Goal: Task Accomplishment & Management: Use online tool/utility

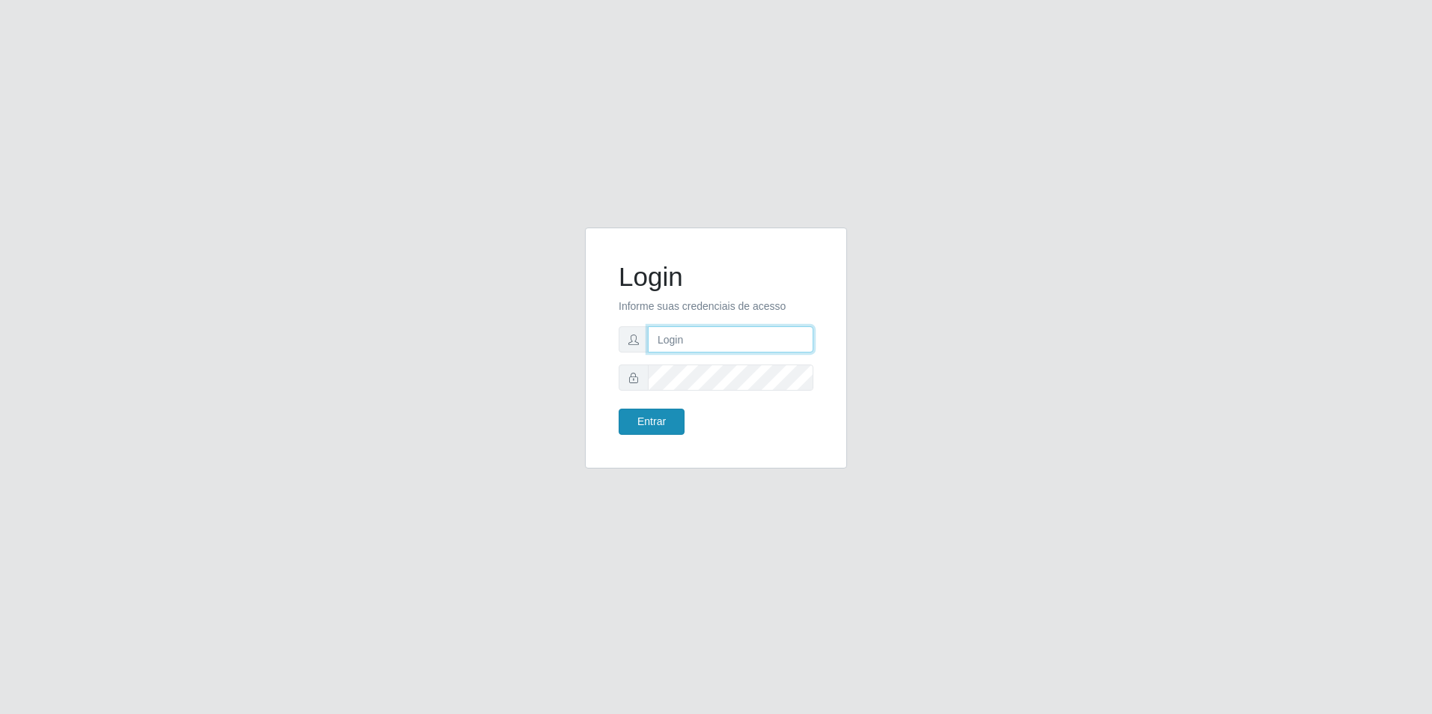
type input "[EMAIL_ADDRESS][DOMAIN_NAME]"
click at [663, 419] on button "Entrar" at bounding box center [651, 422] width 66 height 26
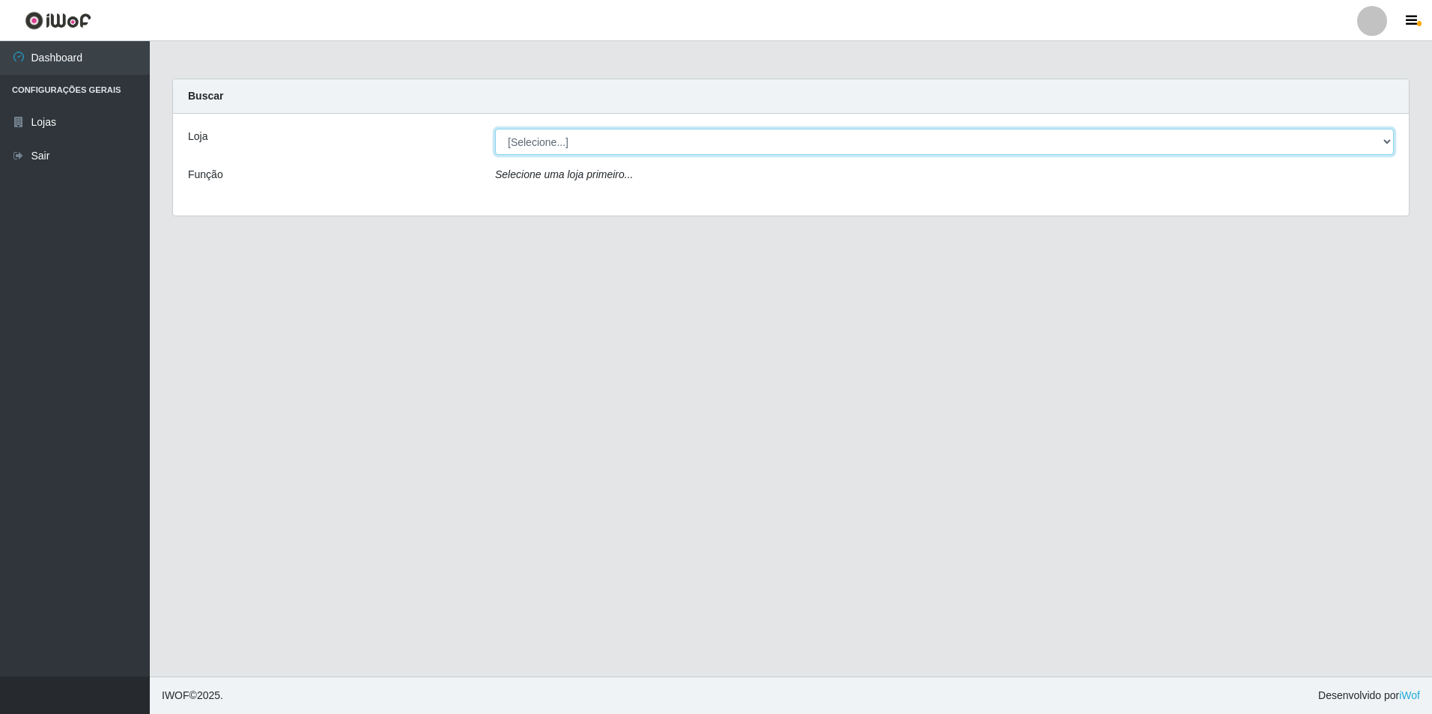
click at [565, 148] on select "[Selecione...] Extrabom - Loja 57 Anchieta" at bounding box center [944, 142] width 899 height 26
select select "470"
click at [495, 129] on select "[Selecione...] Extrabom - Loja 57 Anchieta" at bounding box center [944, 142] width 899 height 26
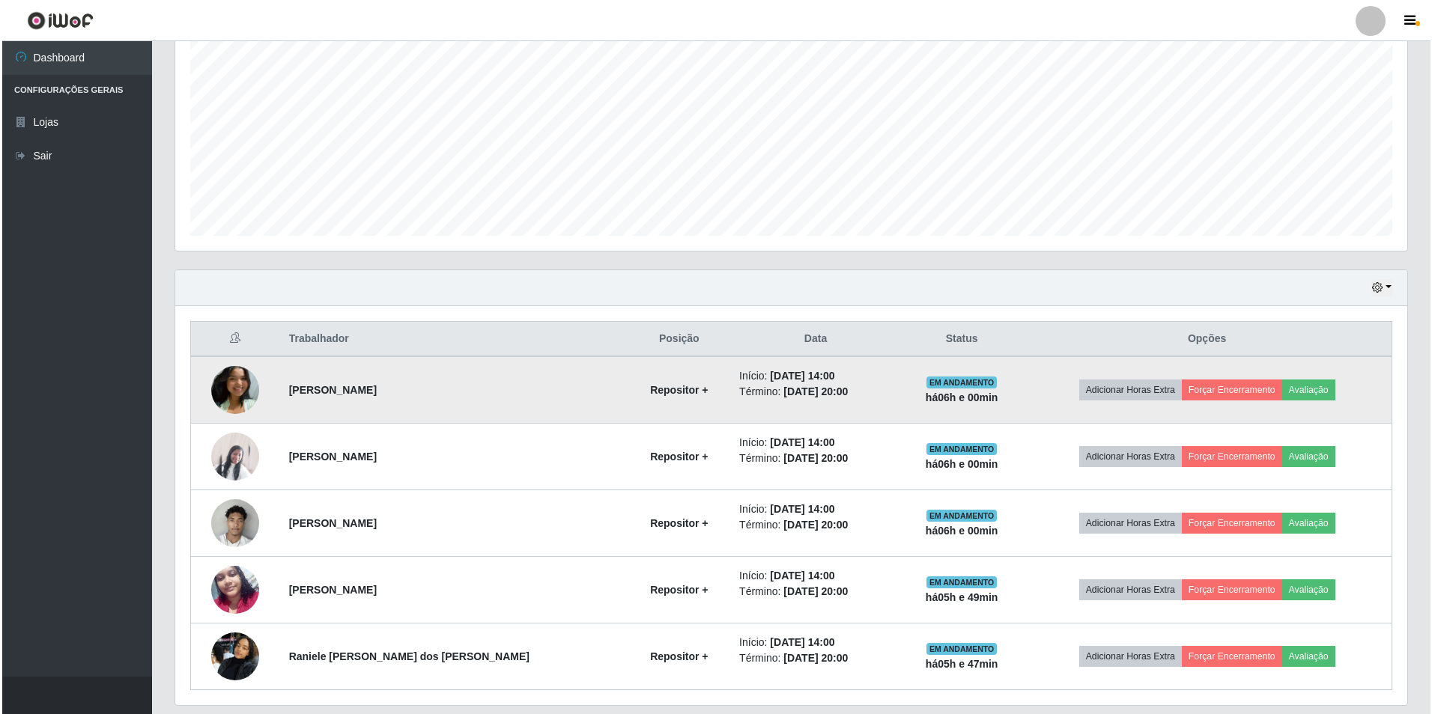
scroll to position [347, 0]
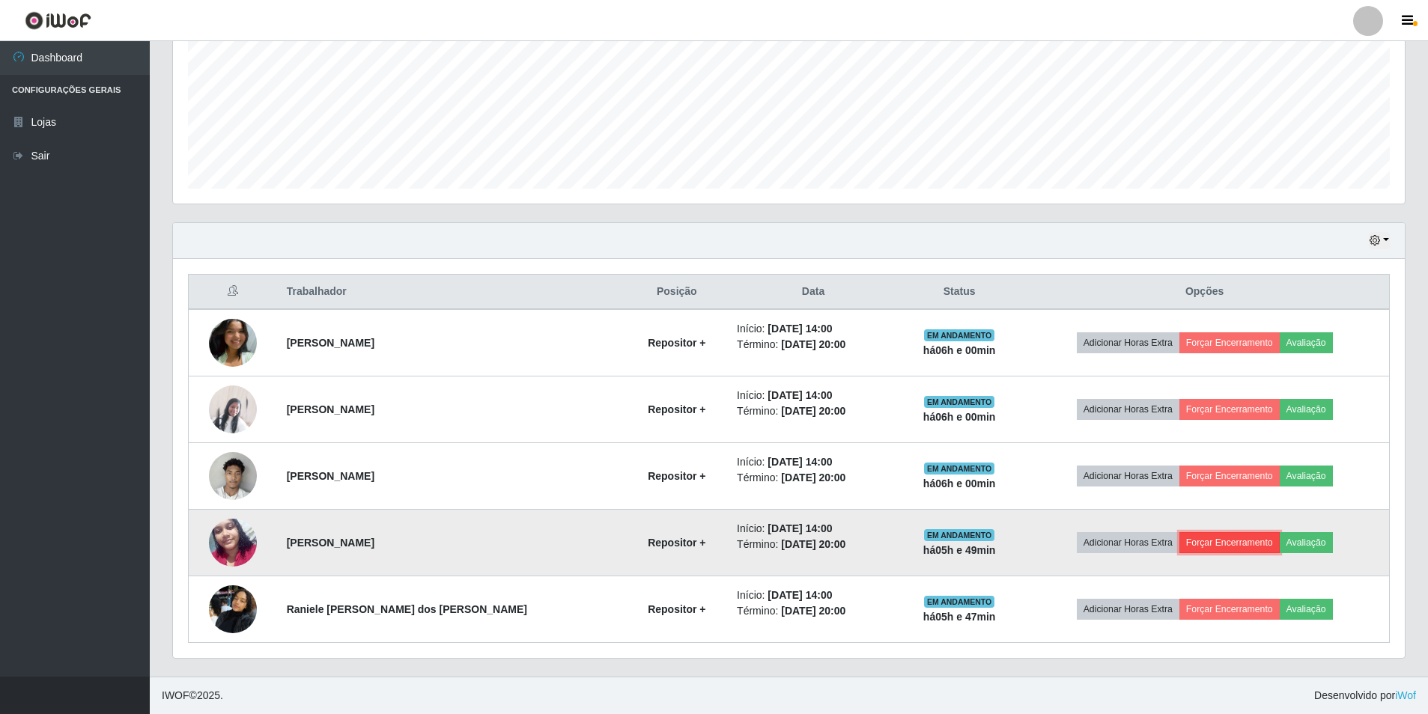
click at [1232, 541] on button "Forçar Encerramento" at bounding box center [1229, 542] width 100 height 21
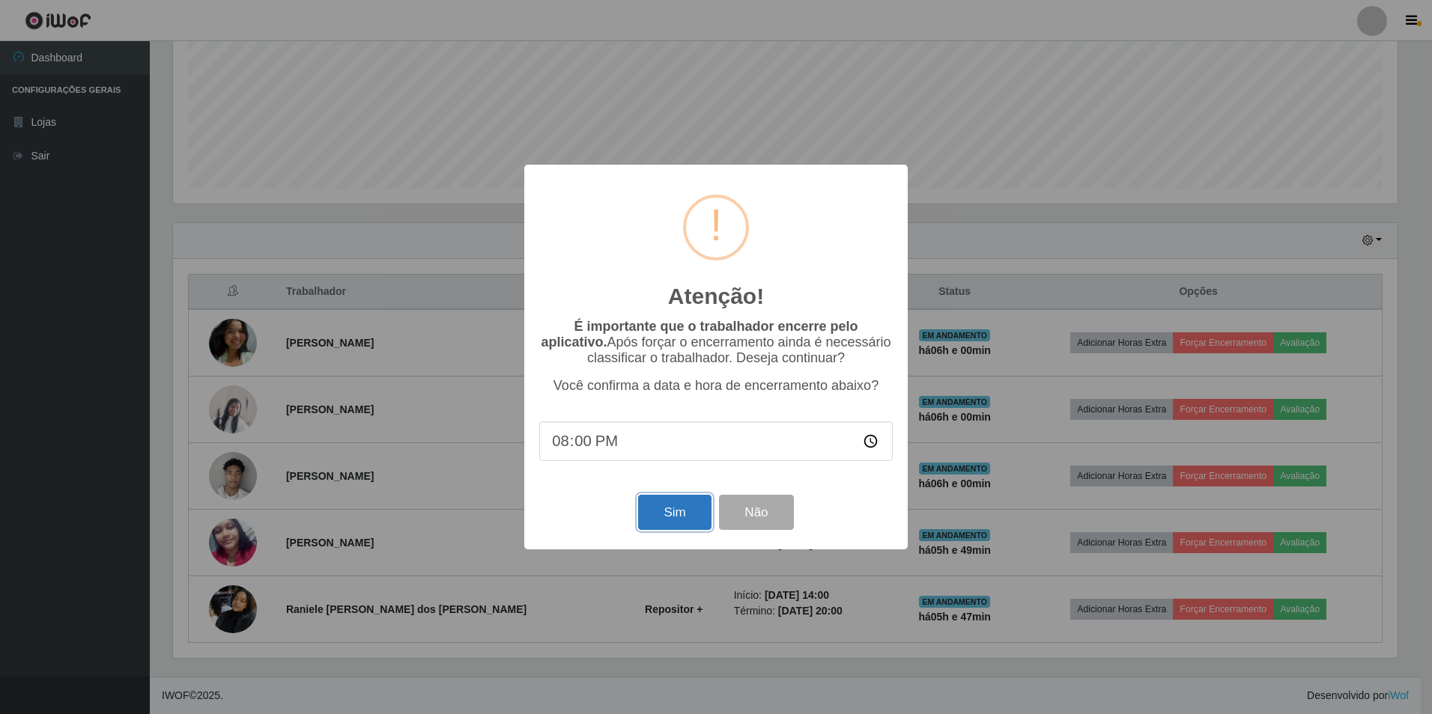
click at [705, 508] on button "Sim" at bounding box center [674, 512] width 73 height 35
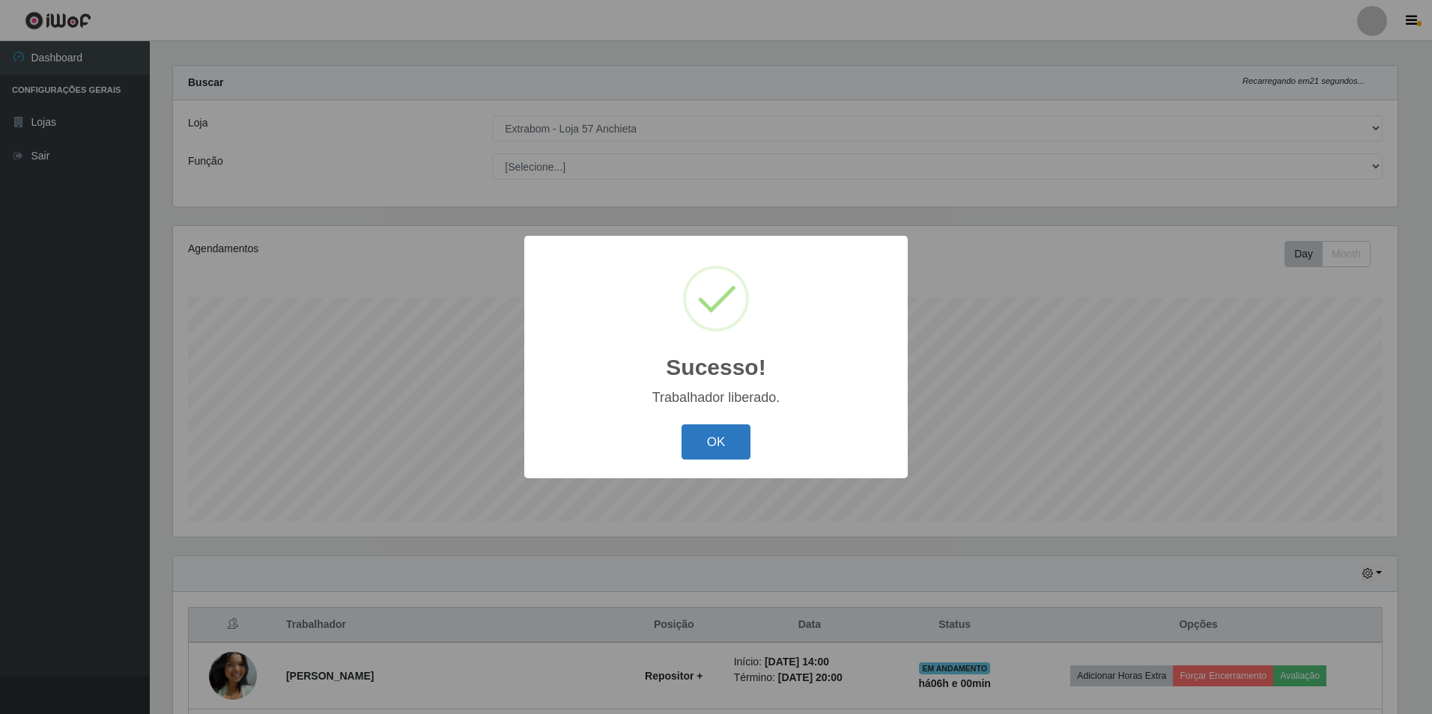
click at [706, 437] on button "OK" at bounding box center [716, 442] width 70 height 35
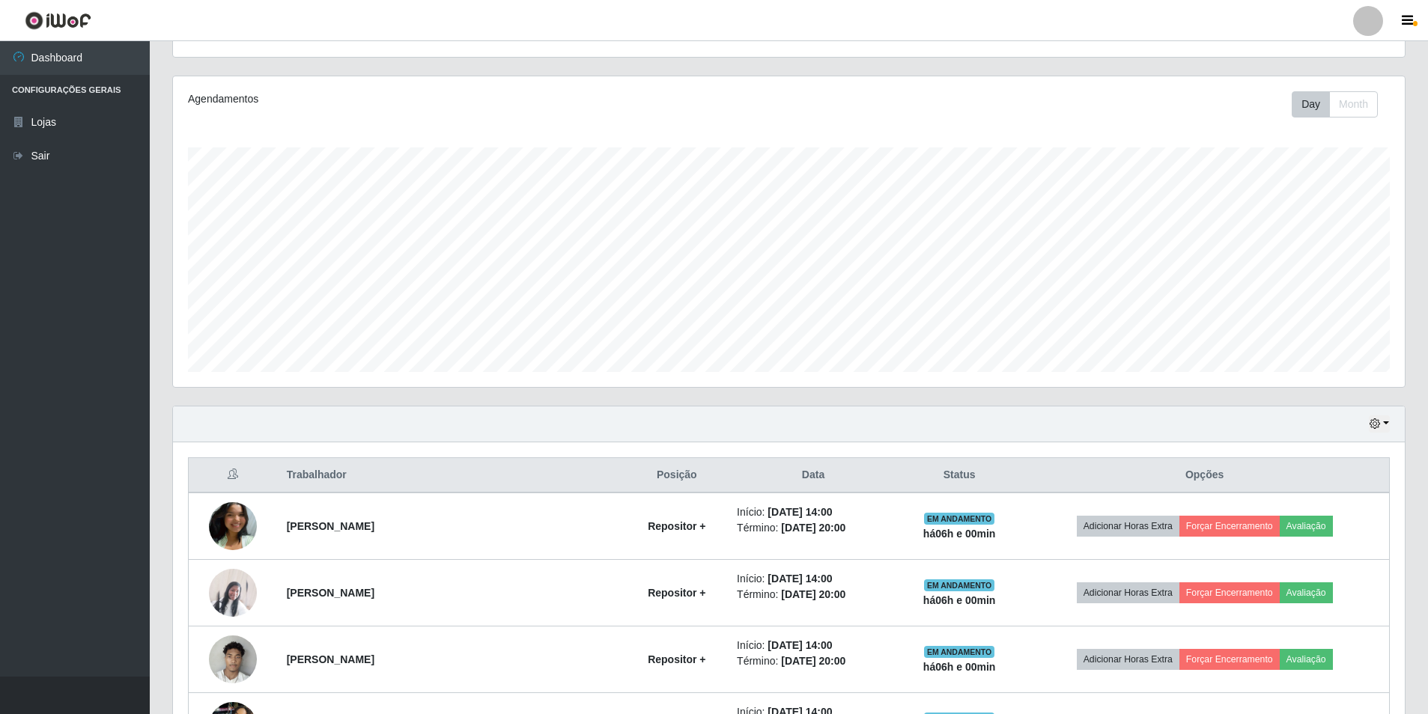
scroll to position [280, 0]
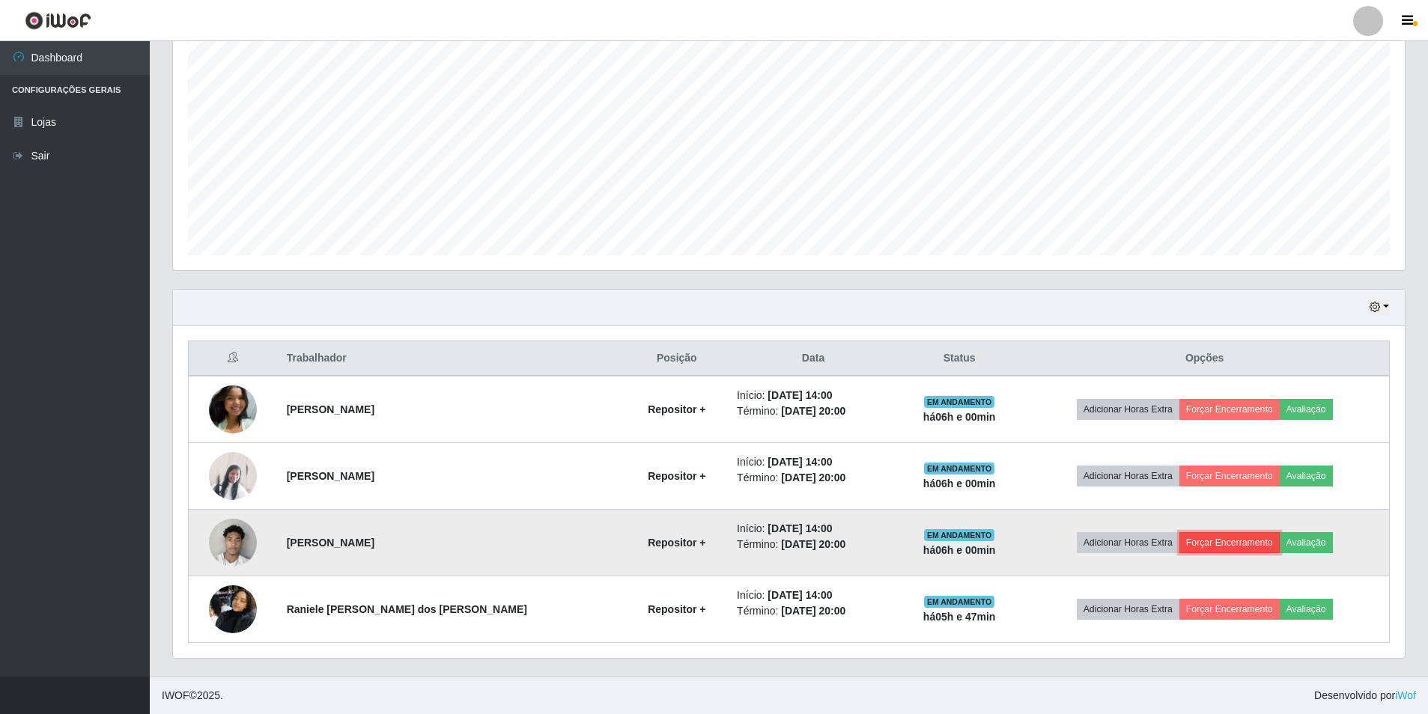
click at [1220, 540] on button "Forçar Encerramento" at bounding box center [1229, 542] width 100 height 21
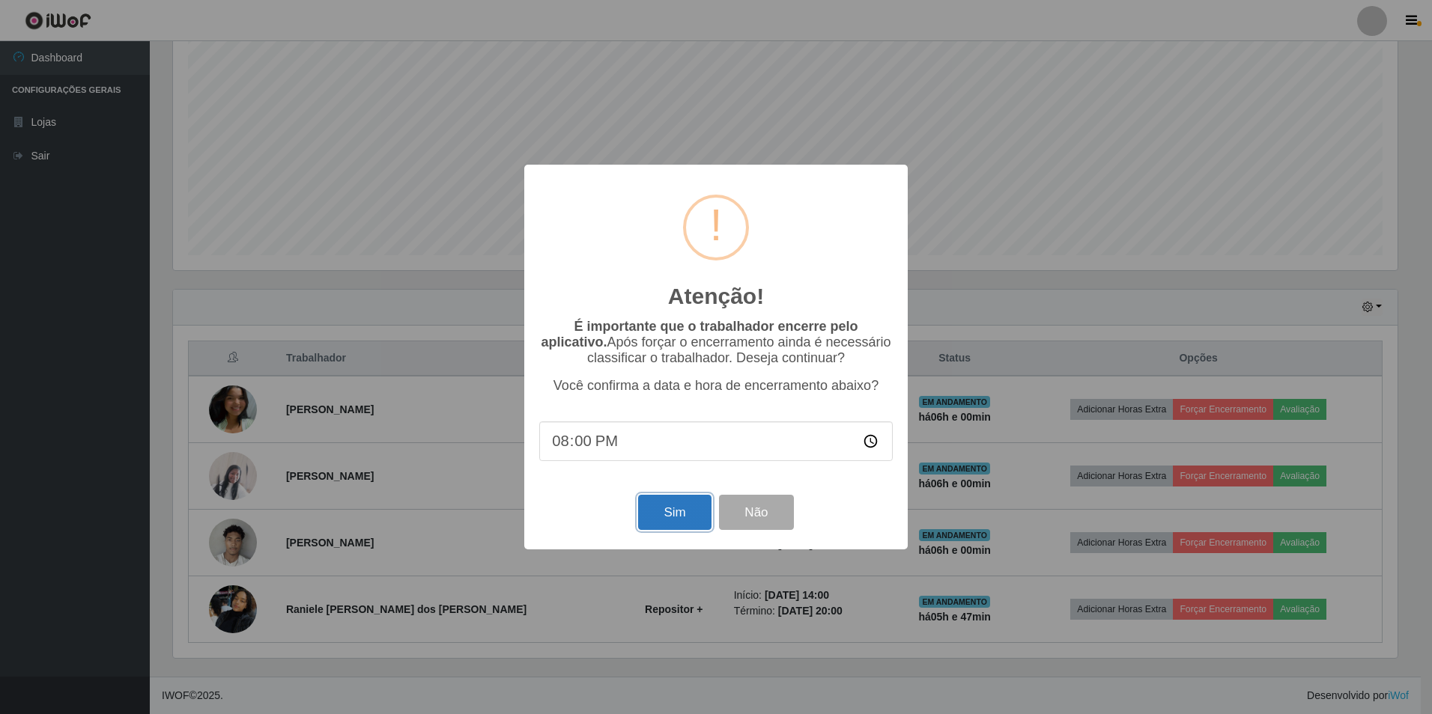
click at [655, 530] on button "Sim" at bounding box center [674, 512] width 73 height 35
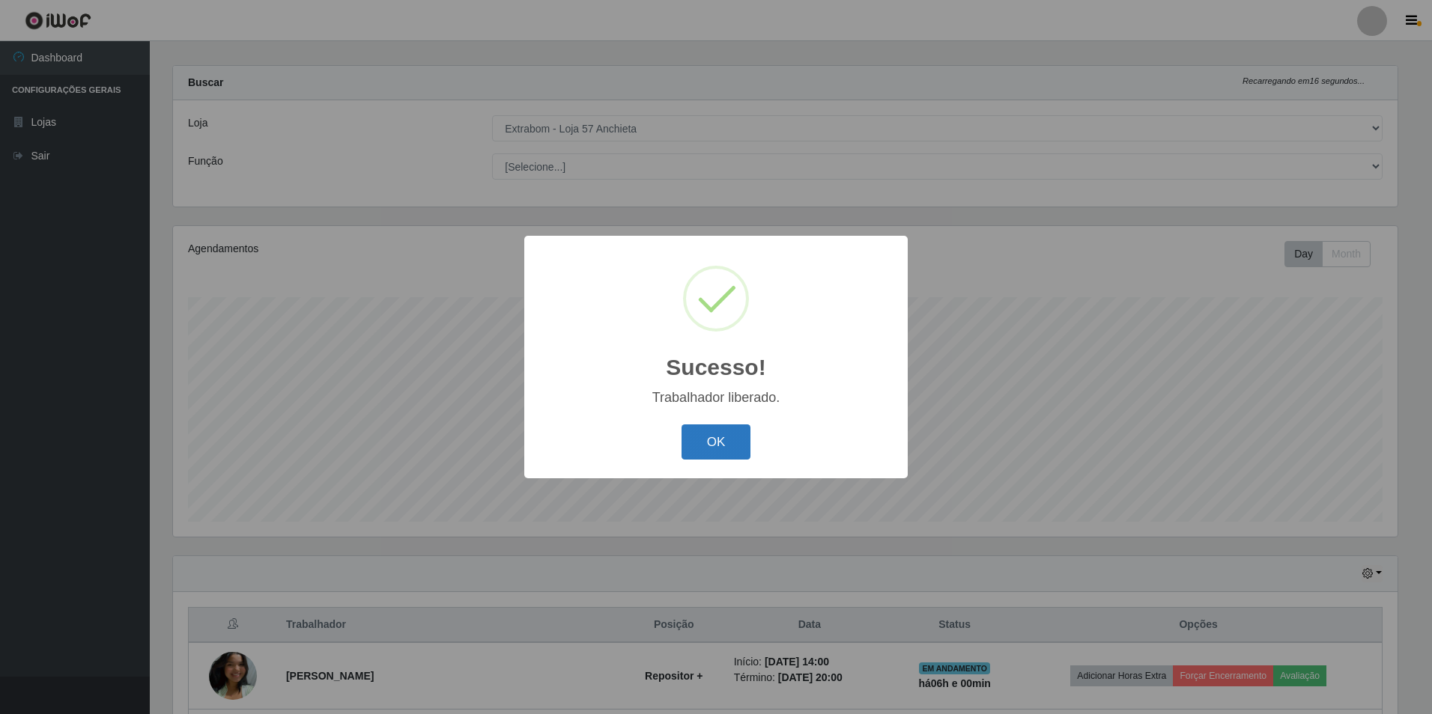
click at [708, 435] on button "OK" at bounding box center [716, 442] width 70 height 35
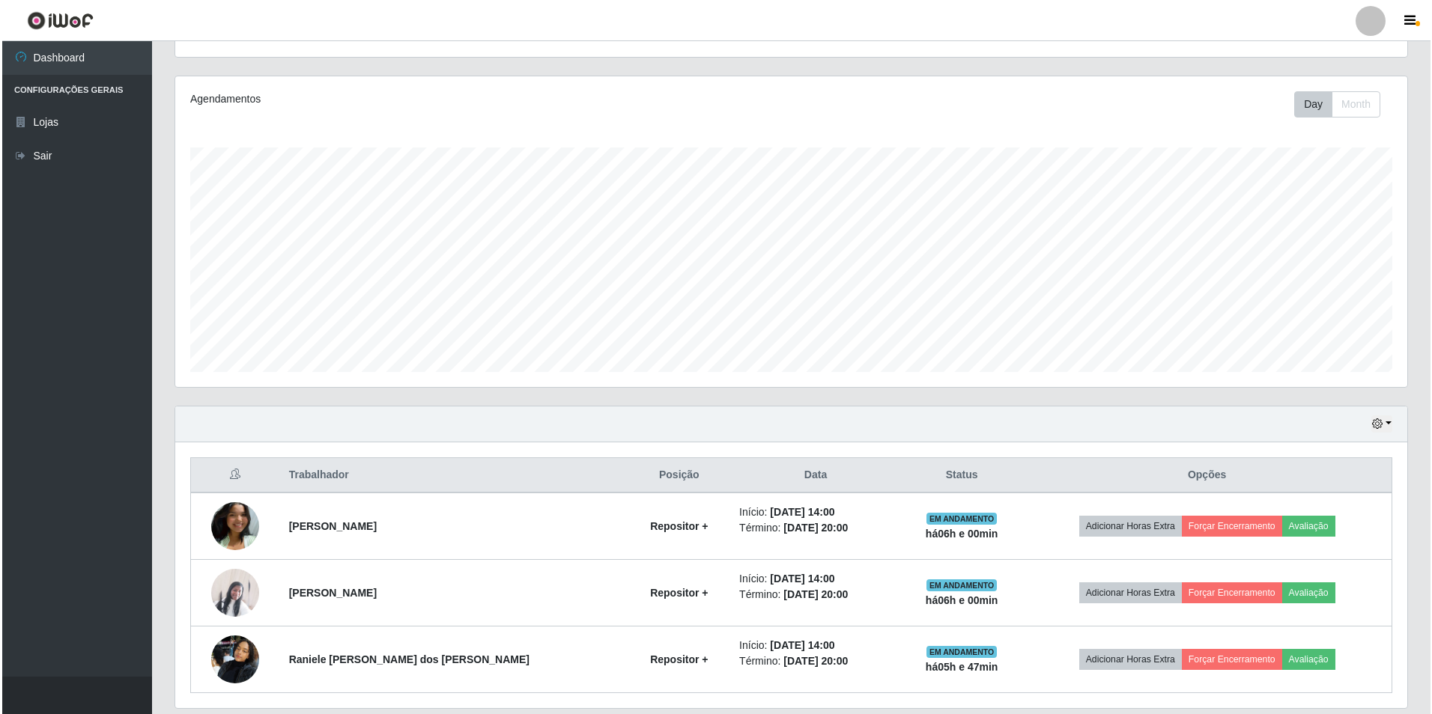
scroll to position [213, 0]
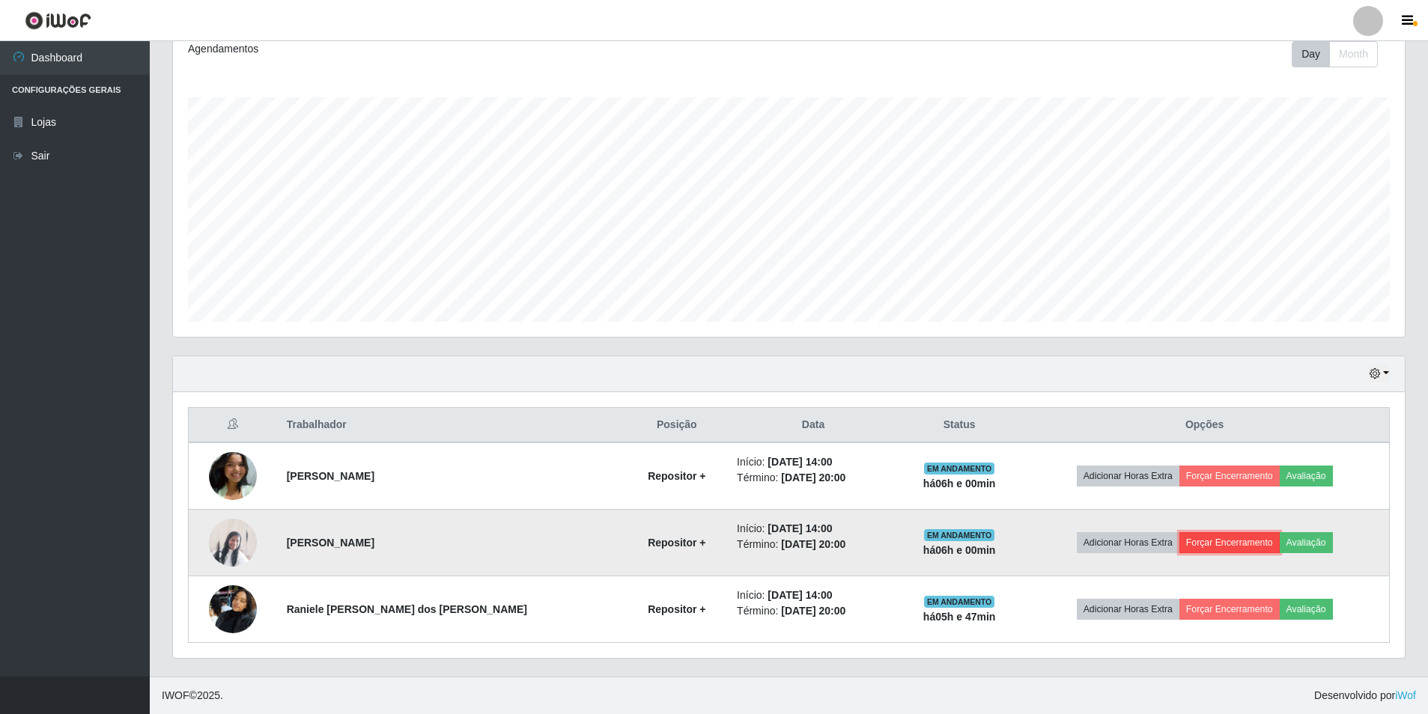
click at [1221, 537] on button "Forçar Encerramento" at bounding box center [1229, 542] width 100 height 21
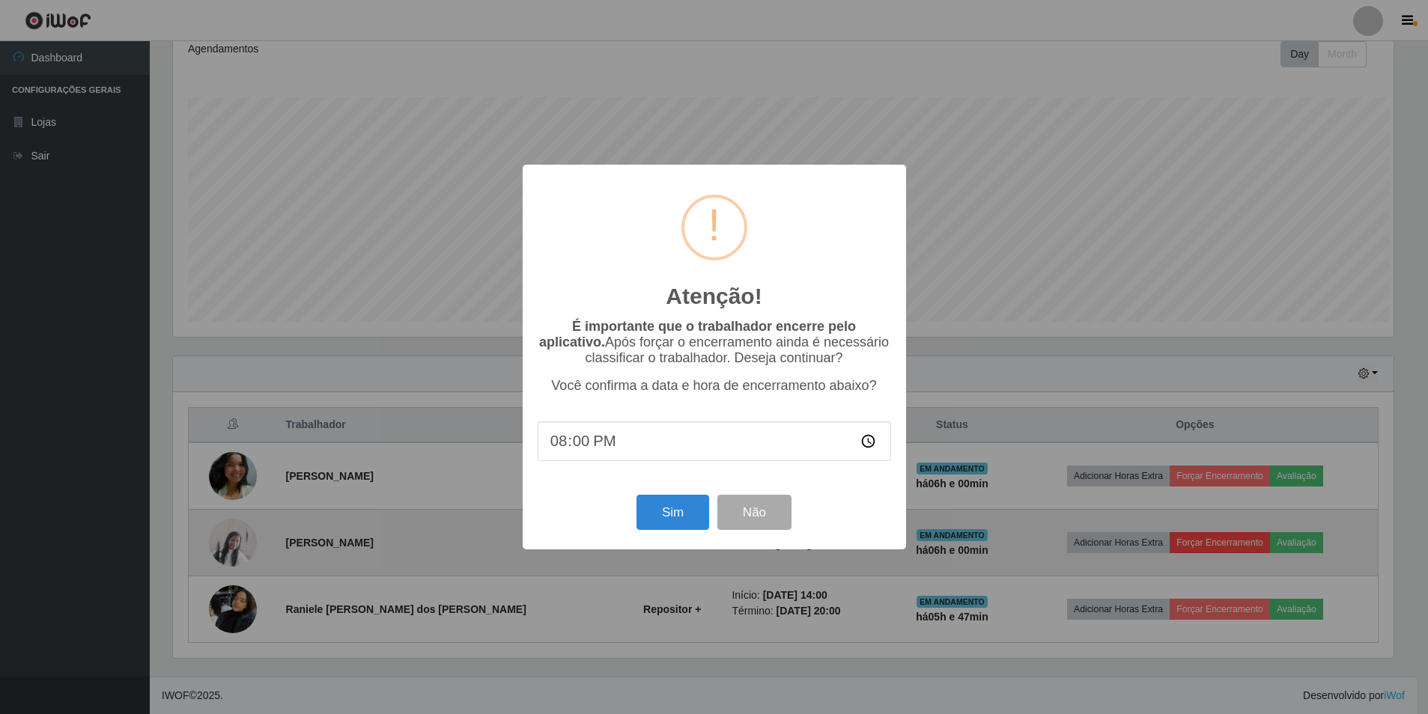
scroll to position [311, 1224]
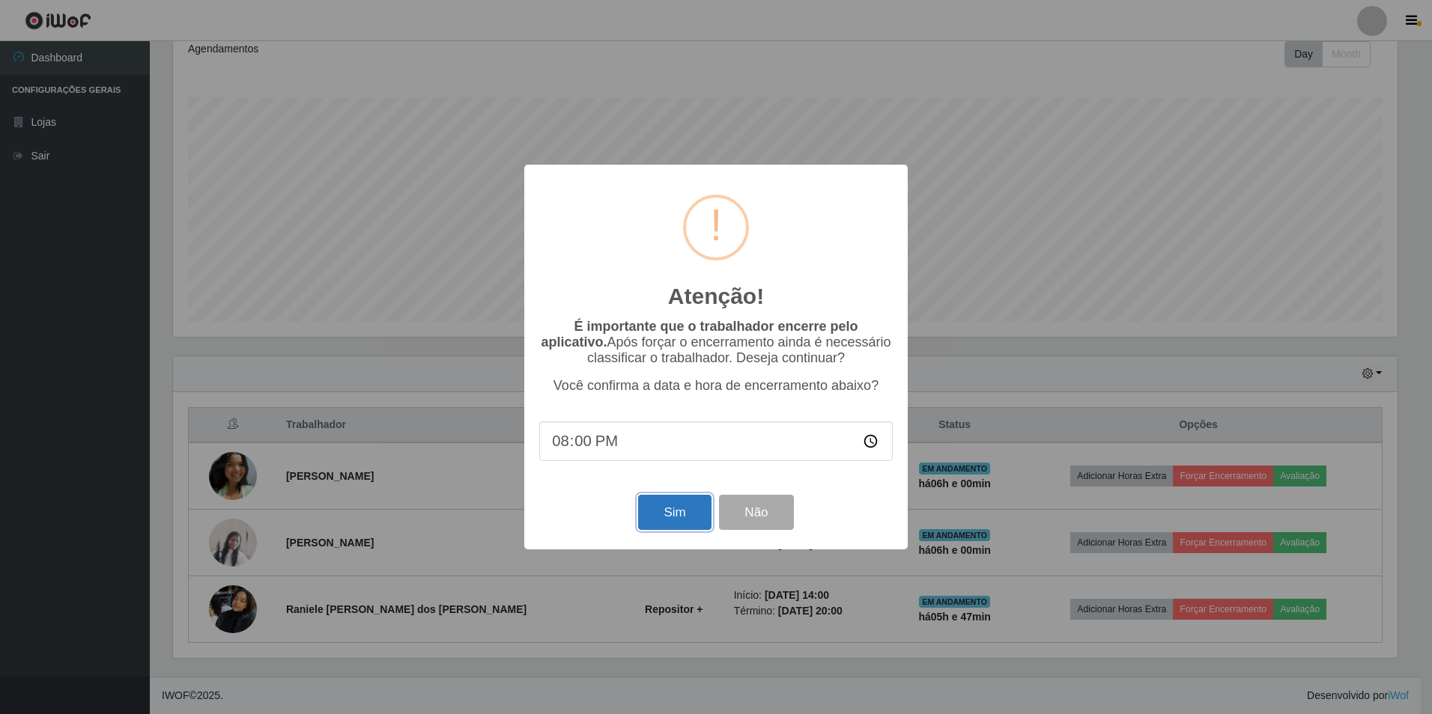
click at [667, 522] on button "Sim" at bounding box center [674, 512] width 73 height 35
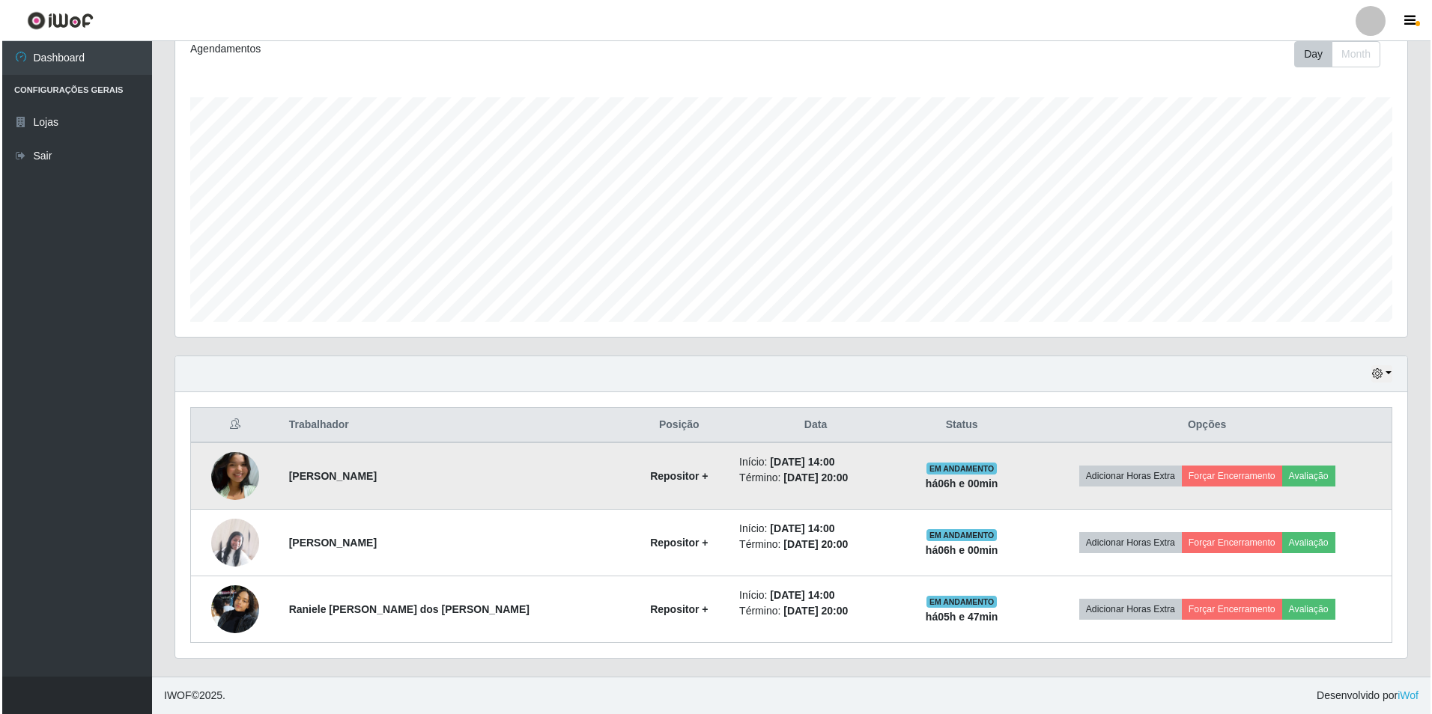
scroll to position [0, 0]
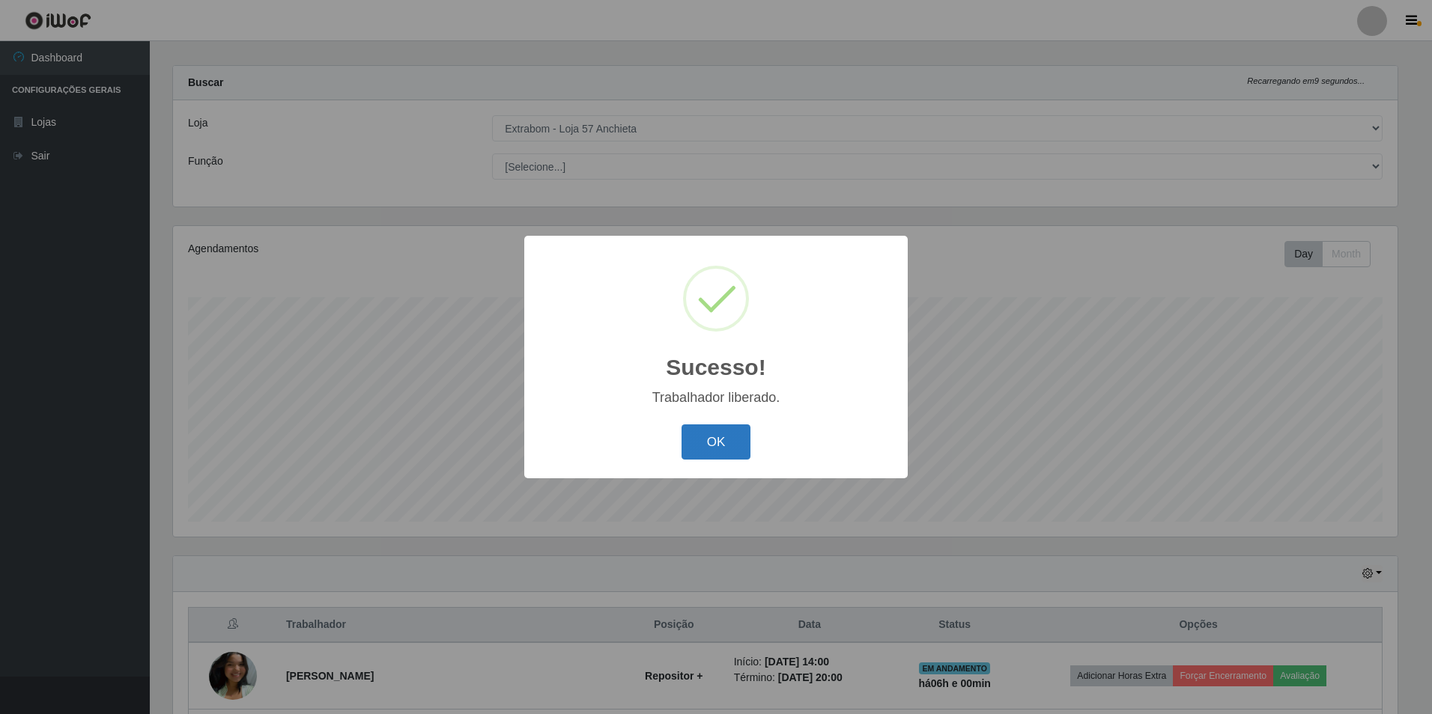
click at [729, 446] on button "OK" at bounding box center [716, 442] width 70 height 35
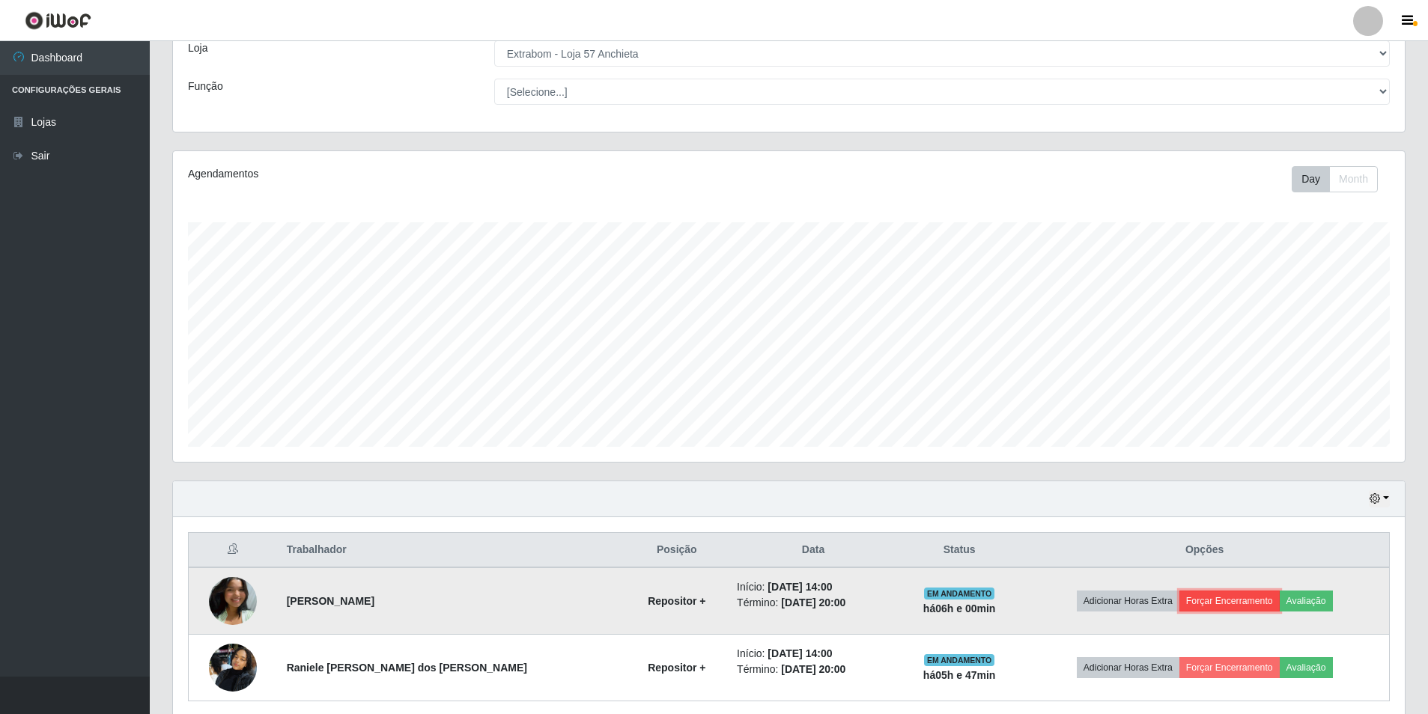
click at [1202, 606] on button "Forçar Encerramento" at bounding box center [1229, 601] width 100 height 21
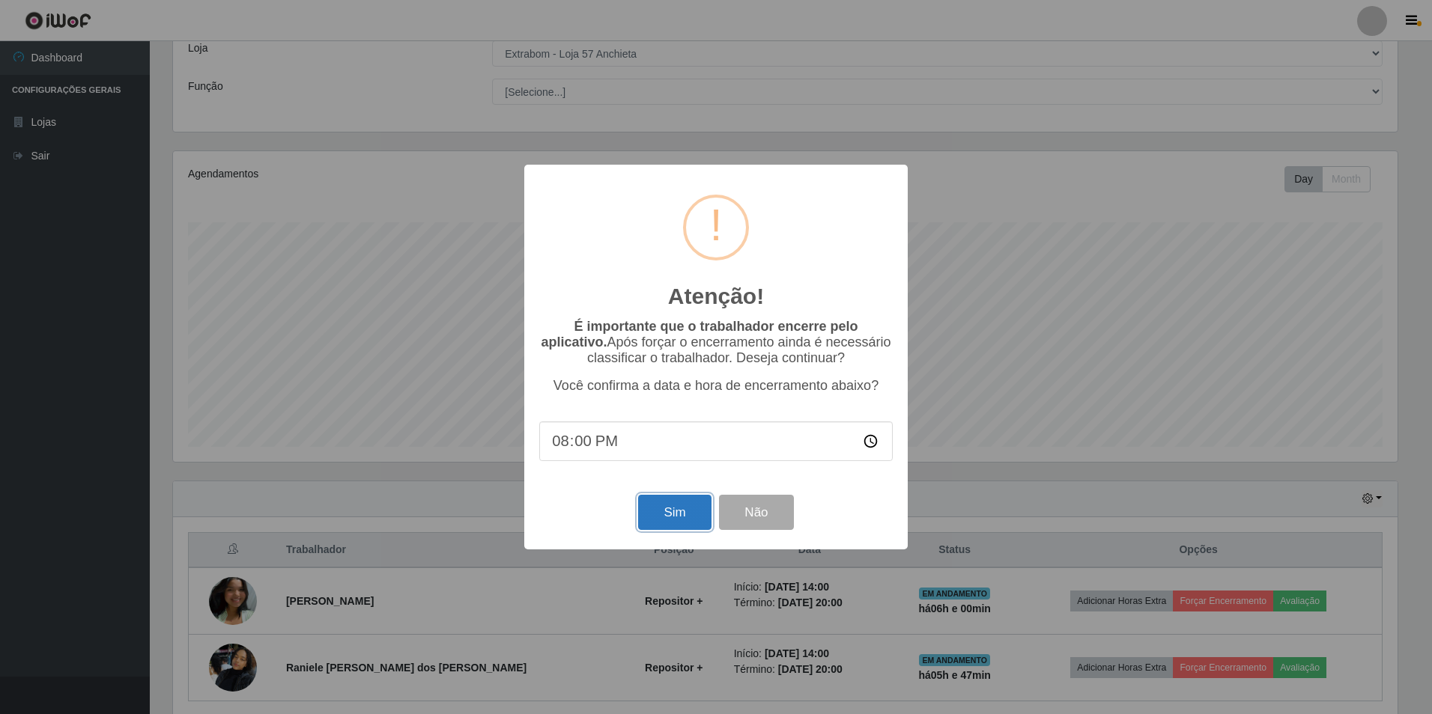
click at [651, 522] on button "Sim" at bounding box center [674, 512] width 73 height 35
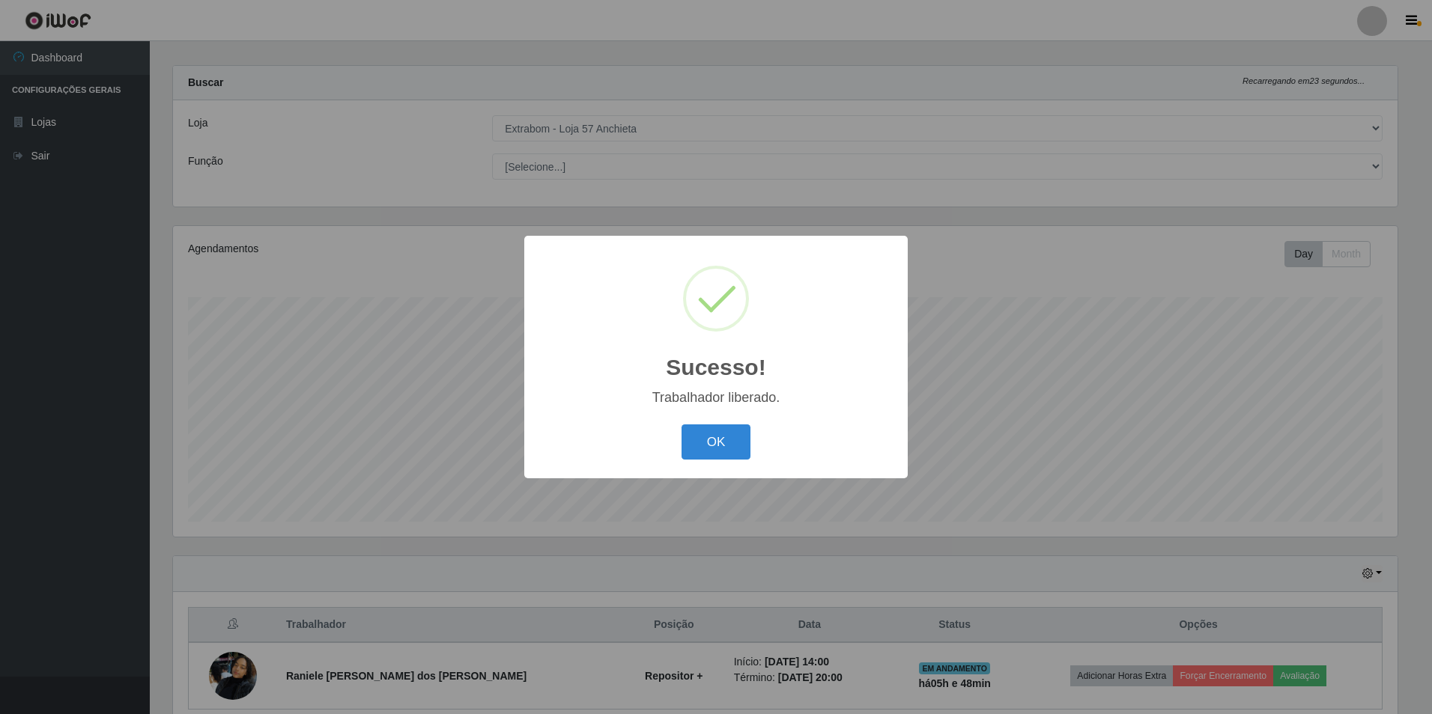
click at [729, 422] on div "OK Cancel" at bounding box center [715, 442] width 353 height 43
click at [714, 443] on button "OK" at bounding box center [716, 442] width 70 height 35
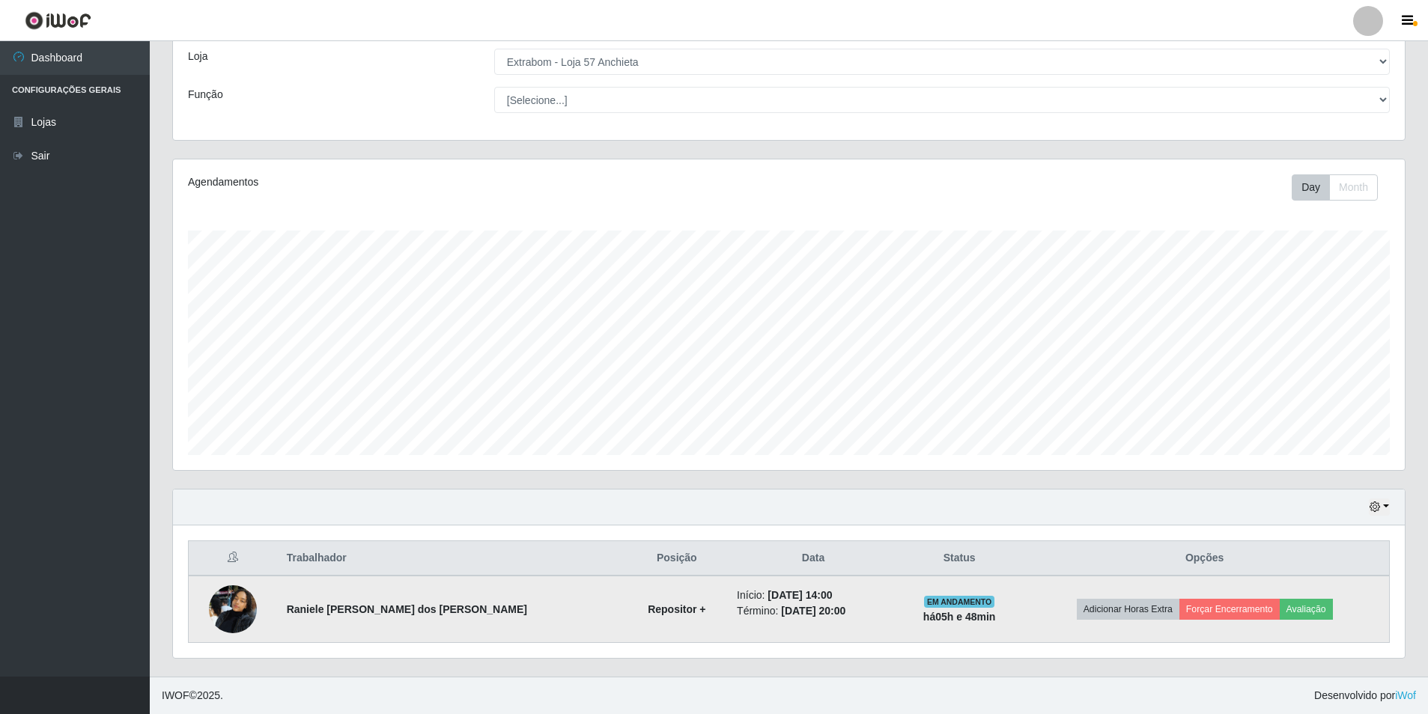
click at [229, 602] on img at bounding box center [233, 609] width 48 height 64
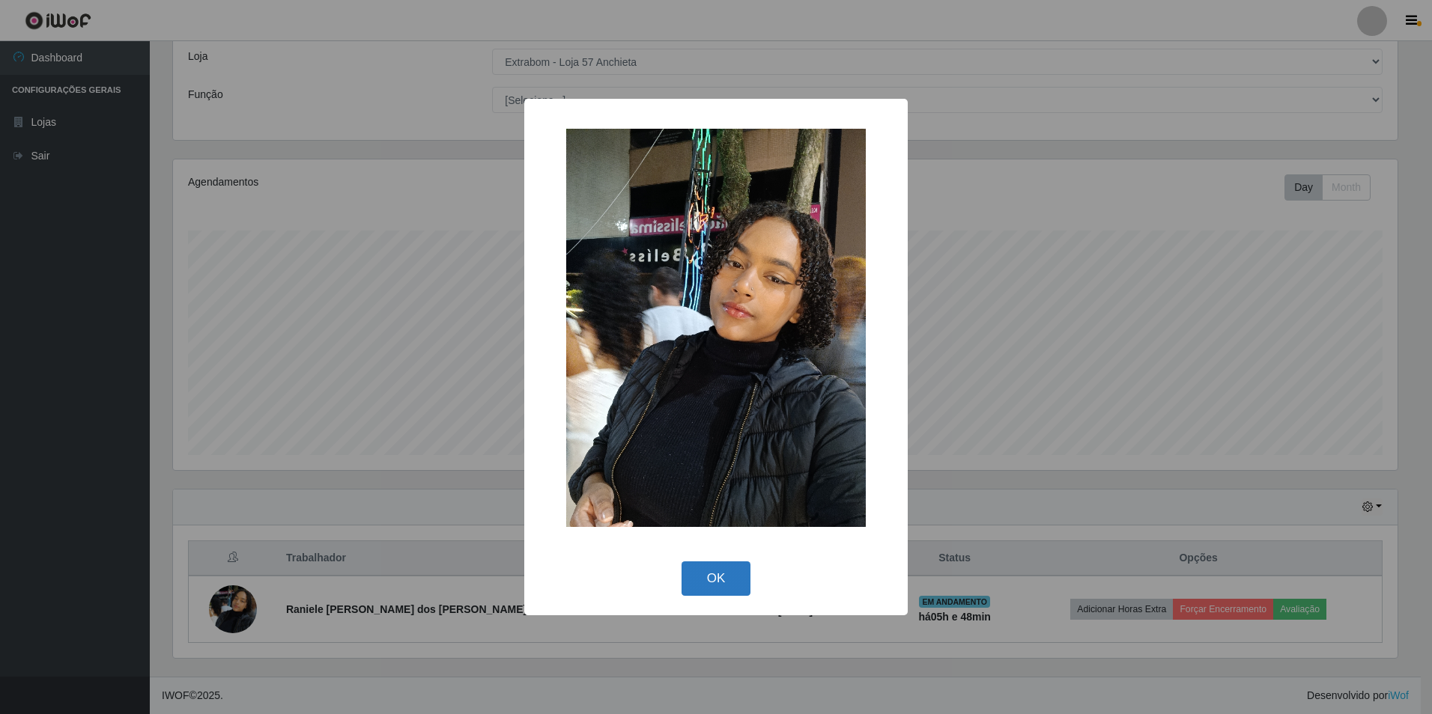
click at [720, 580] on button "OK" at bounding box center [716, 579] width 70 height 35
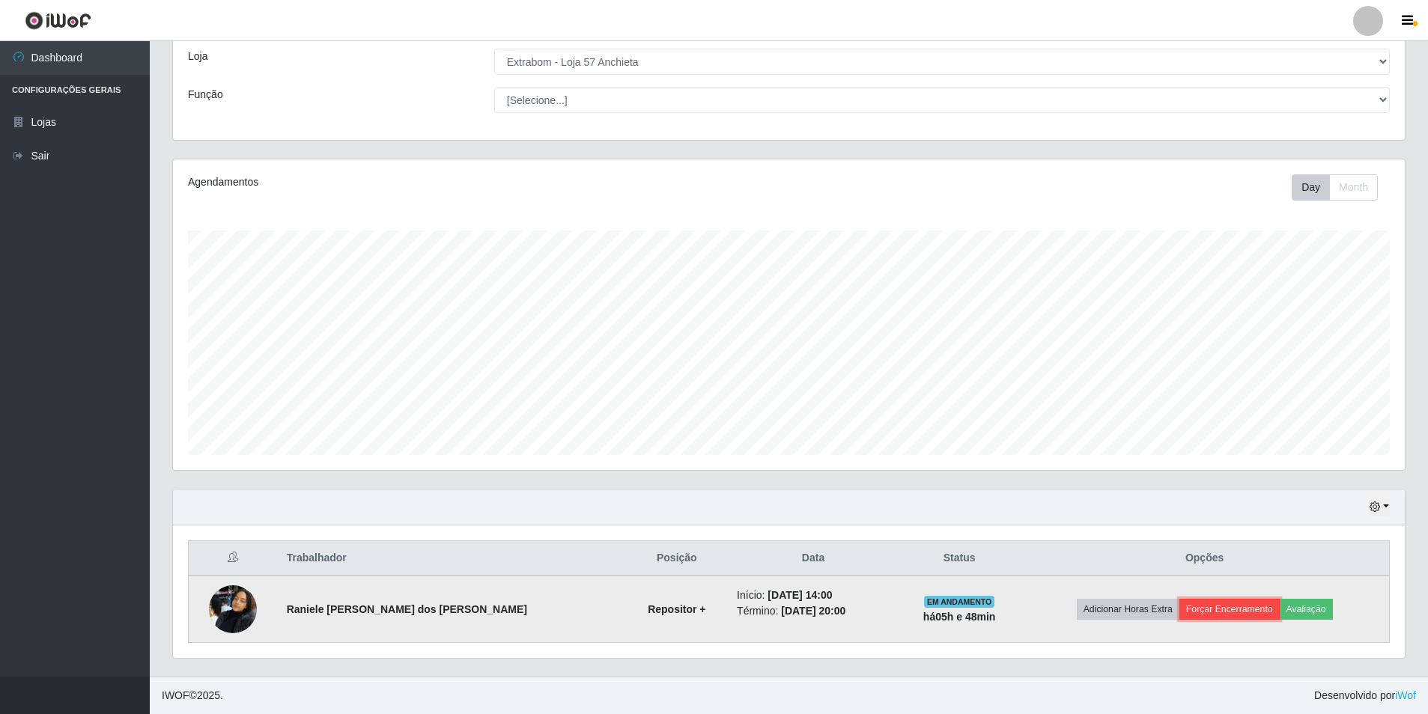
click at [1194, 612] on button "Forçar Encerramento" at bounding box center [1229, 609] width 100 height 21
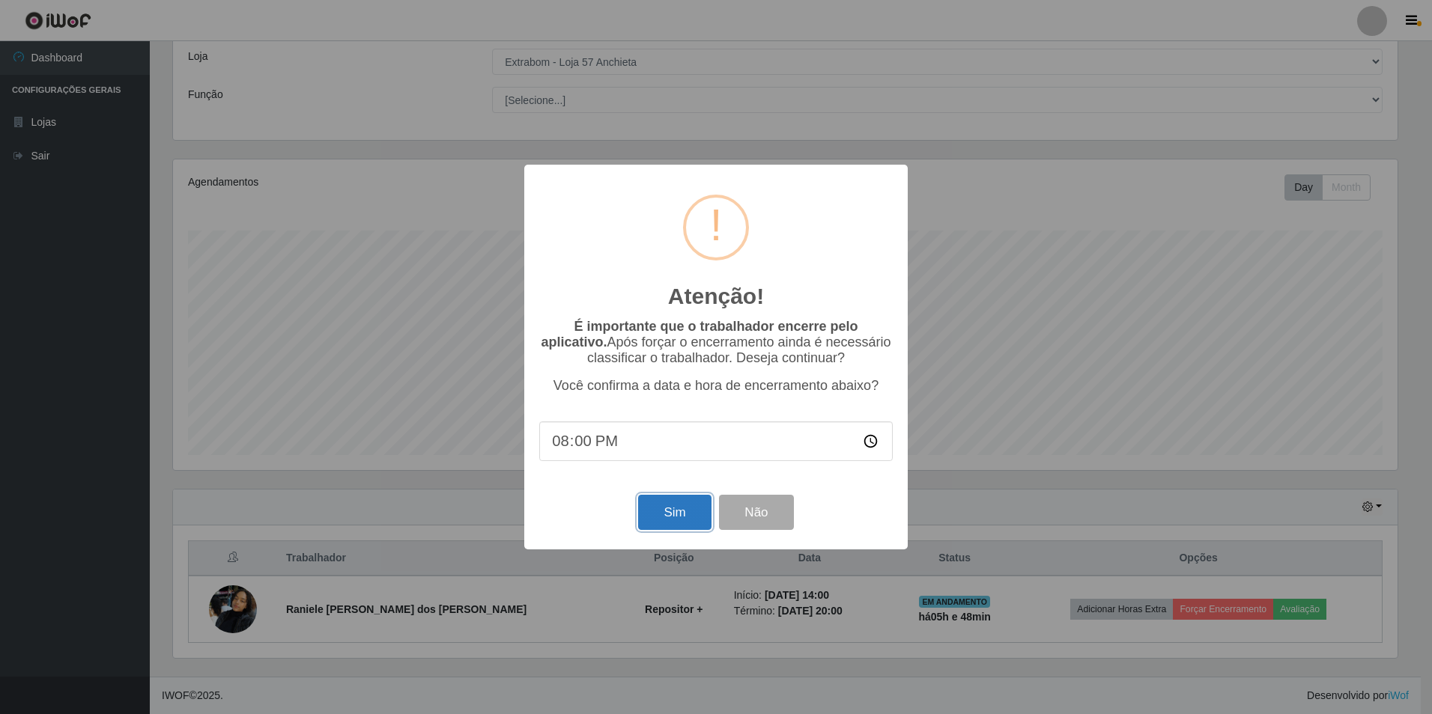
click at [656, 518] on button "Sim" at bounding box center [674, 512] width 73 height 35
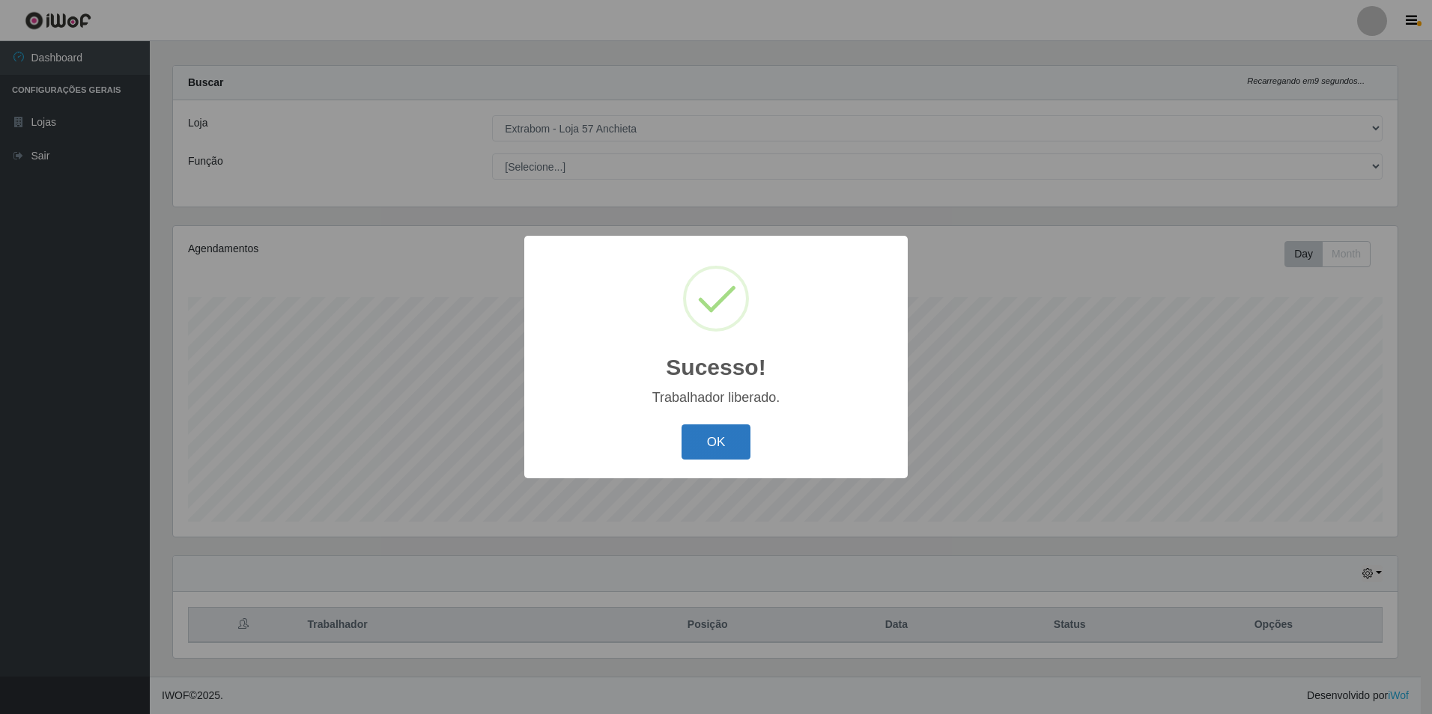
click at [707, 440] on button "OK" at bounding box center [716, 442] width 70 height 35
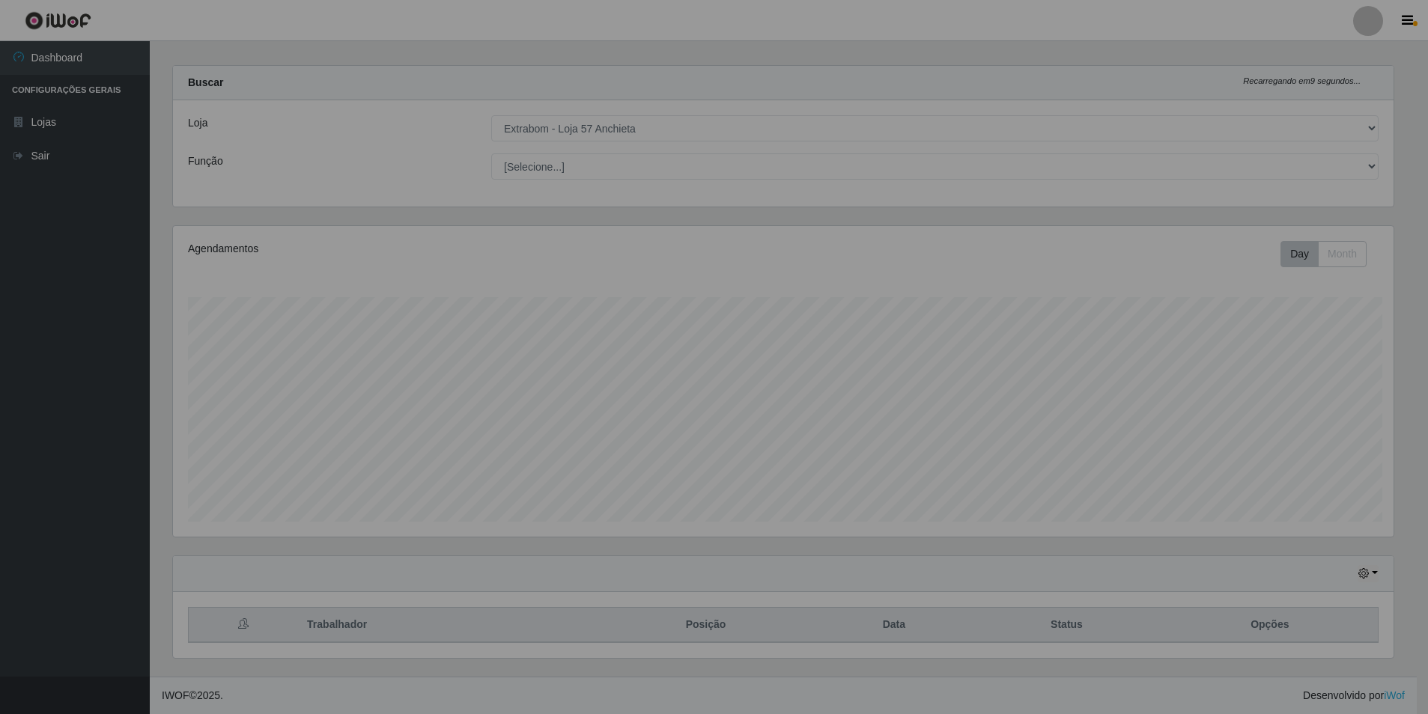
scroll to position [748453, 747532]
